Goal: Task Accomplishment & Management: Use online tool/utility

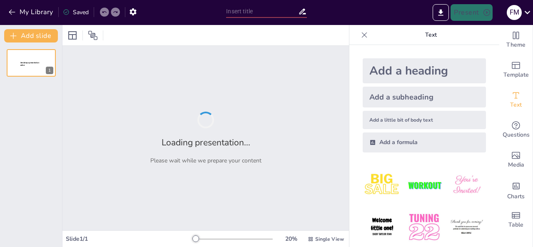
type input "Fundamentos del Derecho: Etimología y Principios Jurídicos"
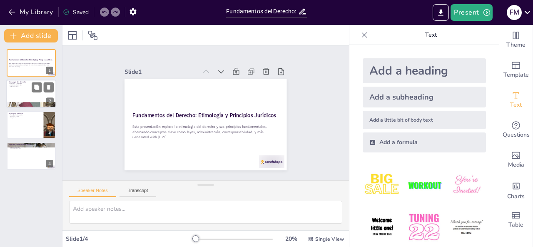
click at [25, 99] on div at bounding box center [31, 94] width 50 height 28
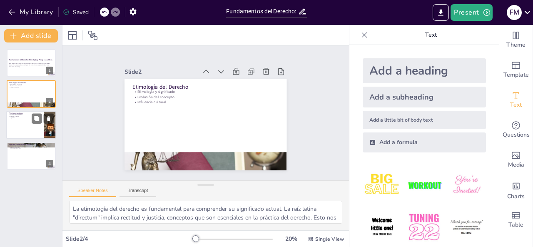
click at [28, 128] on div at bounding box center [31, 125] width 50 height 28
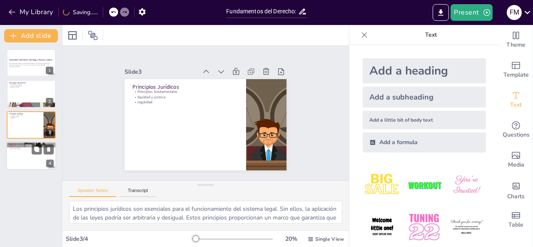
click at [20, 156] on div at bounding box center [31, 156] width 50 height 28
type textarea "La Constitución actúa como el marco legal que guía todas las leyes en un país. …"
